Goal: Task Accomplishment & Management: Use online tool/utility

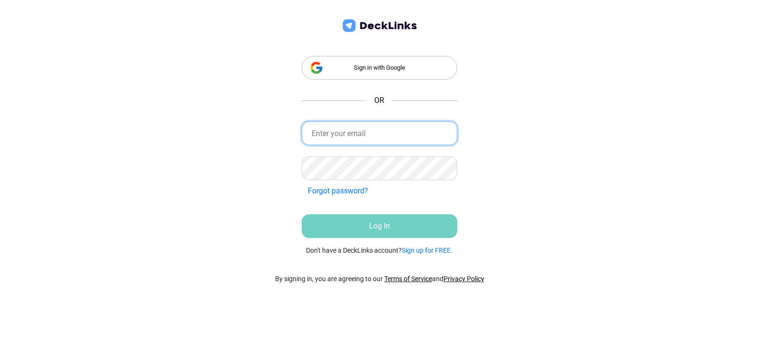
type input "[PERSON_NAME][EMAIL_ADDRESS][DOMAIN_NAME]"
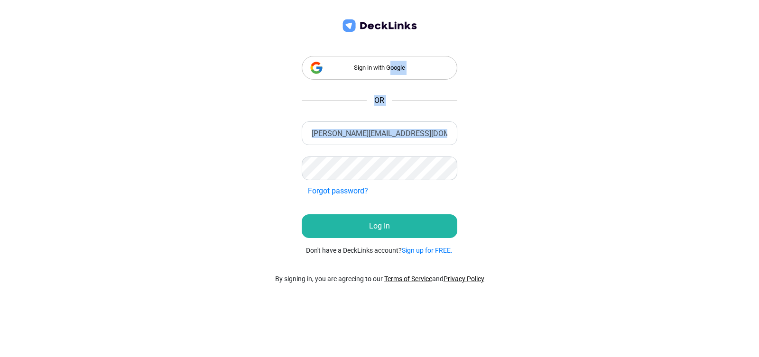
drag, startPoint x: 390, startPoint y: 69, endPoint x: 353, endPoint y: 227, distance: 161.7
click at [353, 228] on div "Sign in with Google OR [PERSON_NAME][EMAIL_ADDRESS][DOMAIN_NAME] Incorrect Cred…" at bounding box center [380, 130] width 204 height 273
click at [353, 227] on button "Log In" at bounding box center [380, 227] width 156 height 24
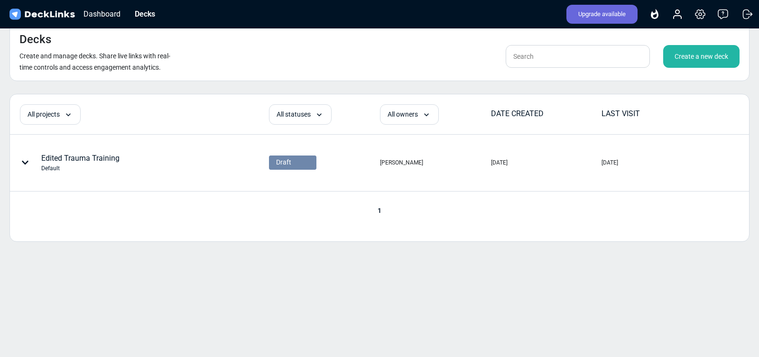
click at [654, 15] on icon at bounding box center [654, 14] width 11 height 11
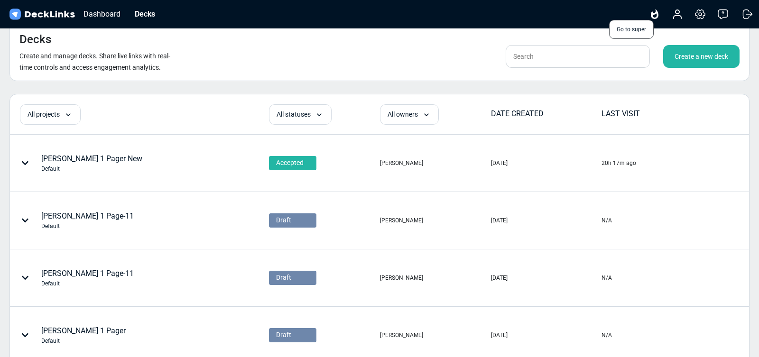
click at [654, 14] on icon at bounding box center [655, 14] width 8 height 10
